Goal: Find specific page/section: Find specific page/section

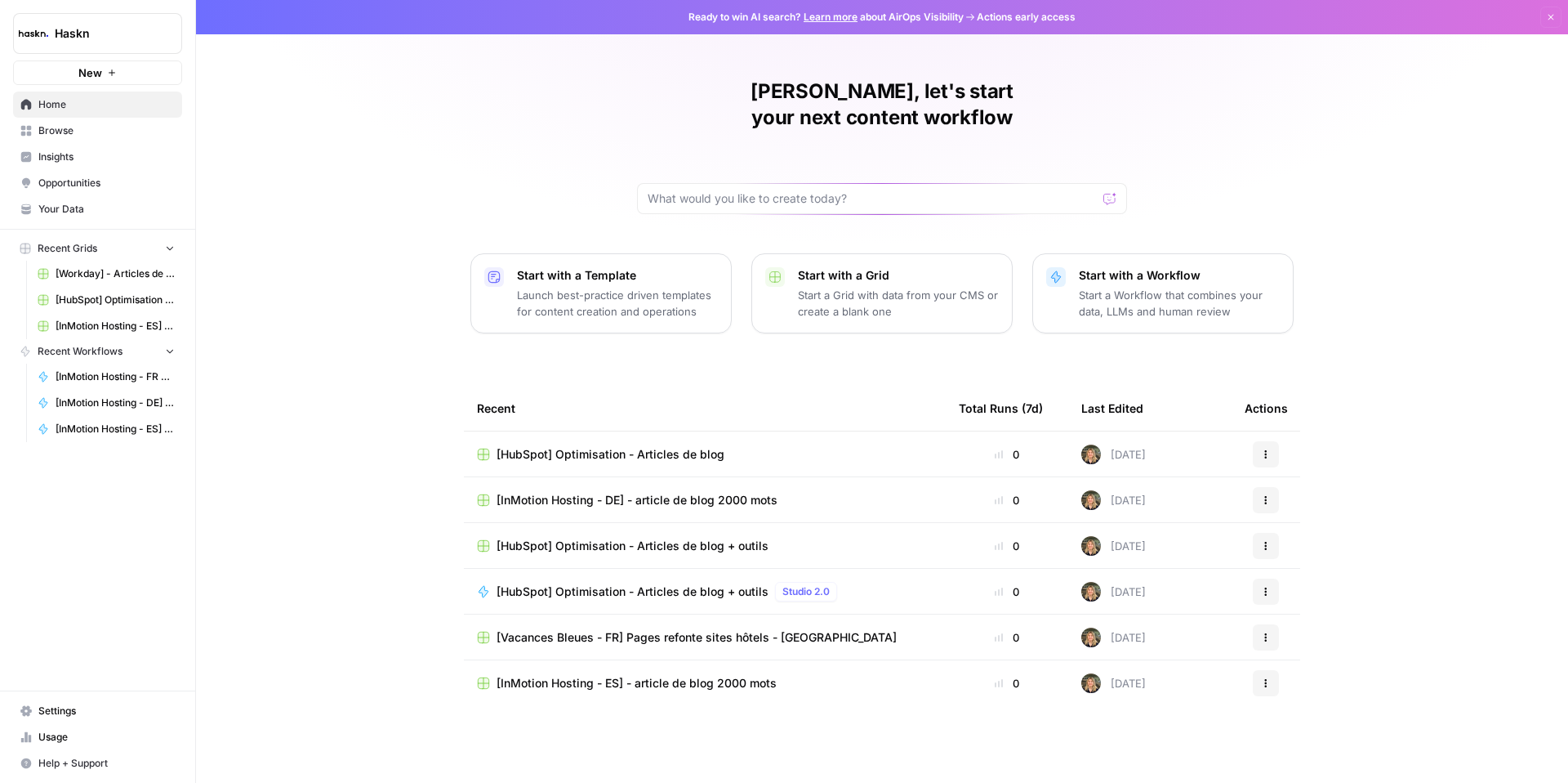
click at [58, 103] on span "Home" at bounding box center [106, 104] width 136 height 15
click at [65, 128] on span "Browse" at bounding box center [106, 131] width 136 height 15
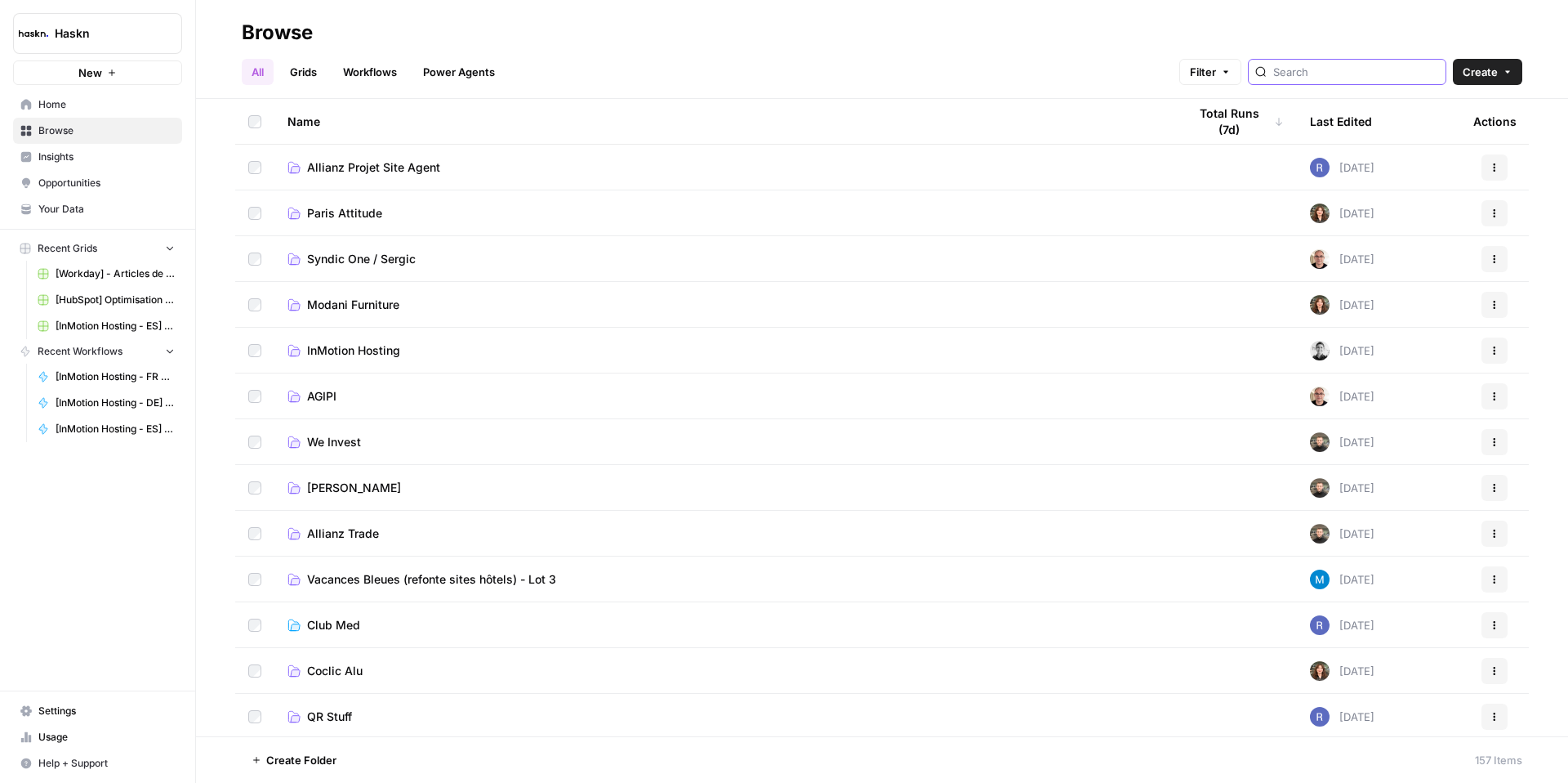
click at [1367, 75] on input "search" at bounding box center [1357, 71] width 166 height 17
type input "vacances"
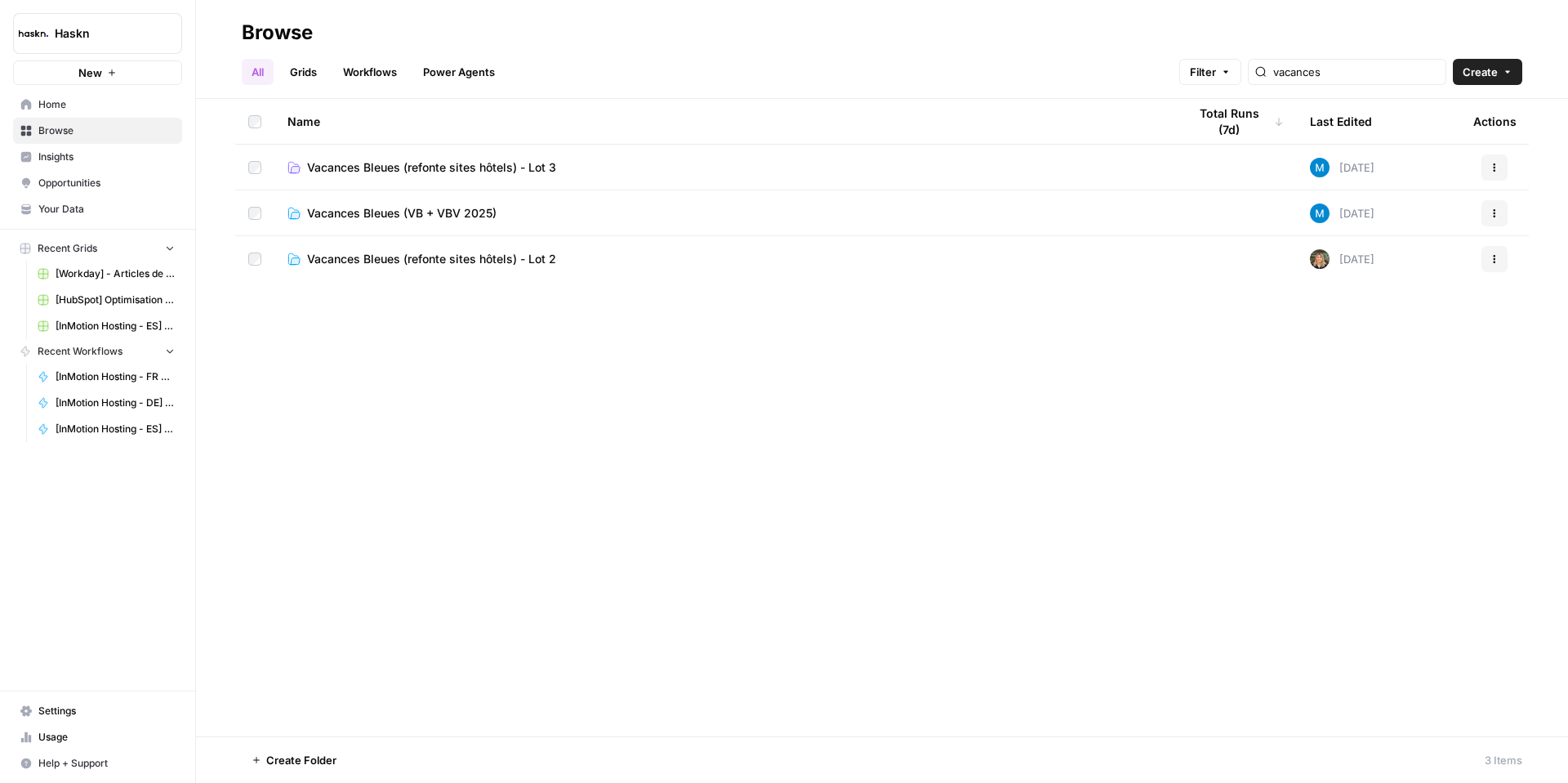
click at [434, 169] on span "Vacances Bleues (refonte sites hôtels) - Lot 3" at bounding box center [432, 167] width 249 height 17
